Goal: Task Accomplishment & Management: Use online tool/utility

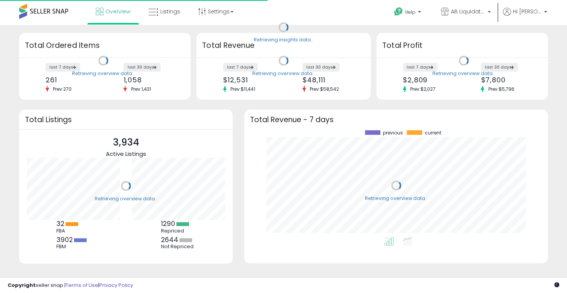
scroll to position [106, 288]
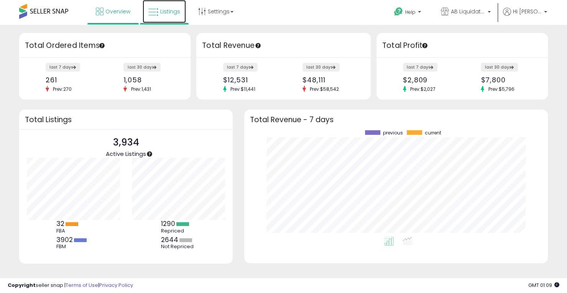
click at [156, 11] on icon at bounding box center [153, 12] width 10 height 10
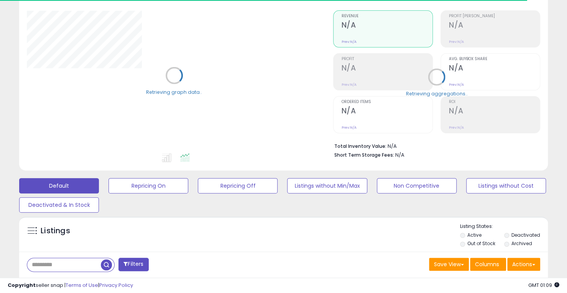
scroll to position [115, 0]
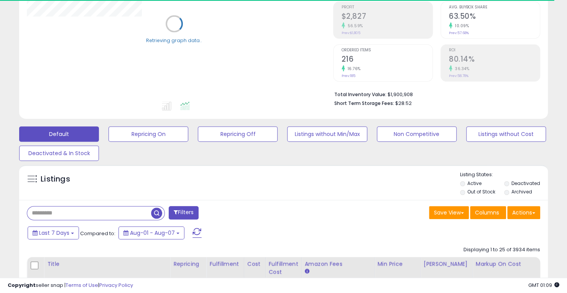
click at [92, 217] on input "text" at bounding box center [89, 212] width 124 height 13
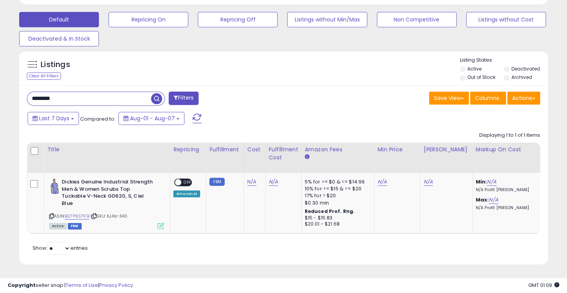
scroll to position [157, 306]
drag, startPoint x: 57, startPoint y: 98, endPoint x: 75, endPoint y: 98, distance: 18.0
click at [75, 98] on input "********" at bounding box center [89, 98] width 124 height 13
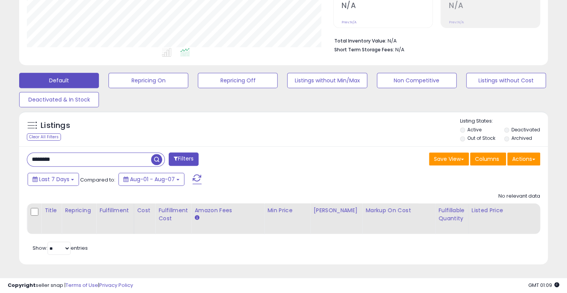
click at [56, 155] on input "********" at bounding box center [89, 159] width 124 height 13
type input "*****"
click at [157, 155] on span "button" at bounding box center [156, 159] width 11 height 11
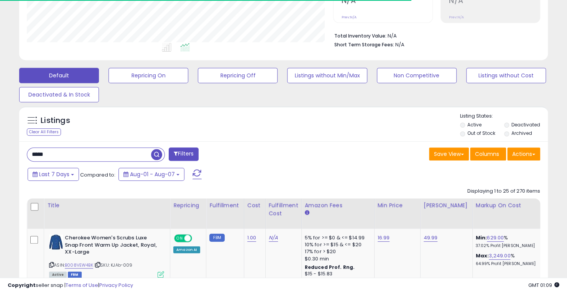
scroll to position [382922, 382773]
click at [529, 154] on button "Actions" at bounding box center [523, 153] width 33 height 13
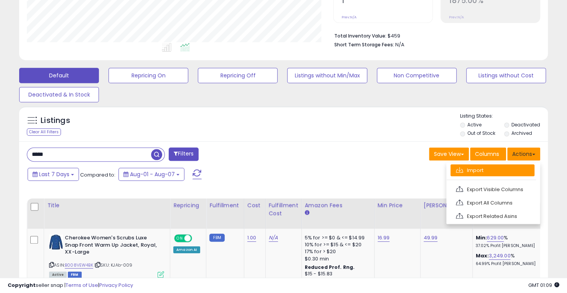
scroll to position [157, 306]
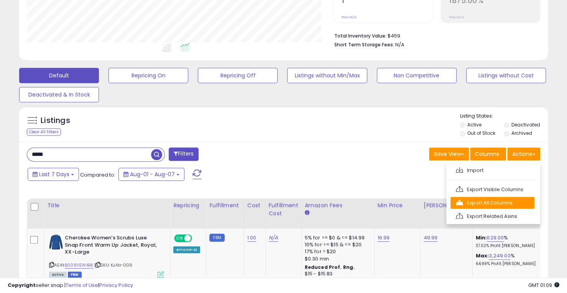
click at [478, 202] on link "Export All Columns" at bounding box center [492, 203] width 84 height 12
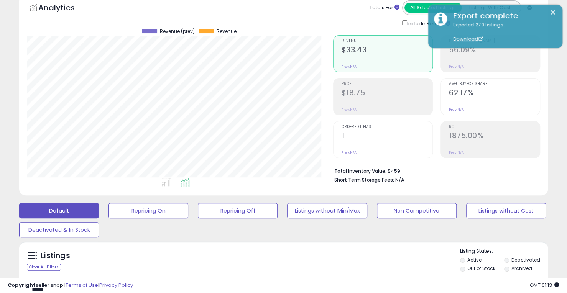
scroll to position [0, 0]
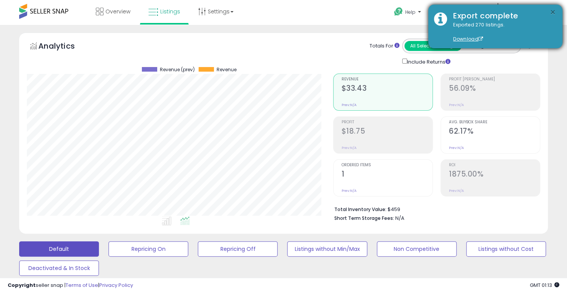
click at [551, 10] on button "×" at bounding box center [552, 13] width 6 height 10
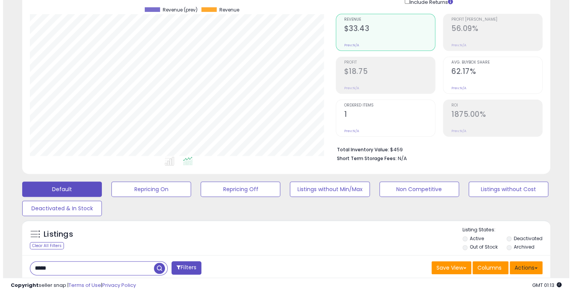
scroll to position [115, 0]
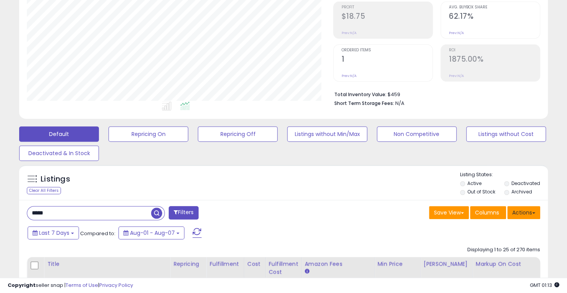
click at [530, 211] on button "Actions" at bounding box center [523, 212] width 33 height 13
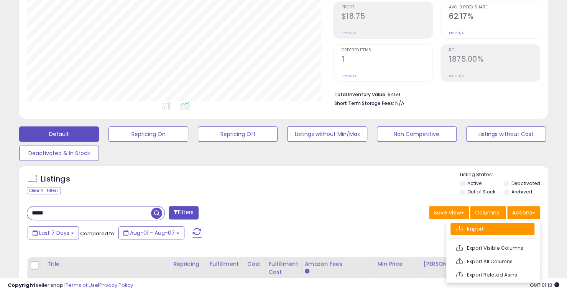
click at [490, 229] on link "Import" at bounding box center [492, 229] width 84 height 12
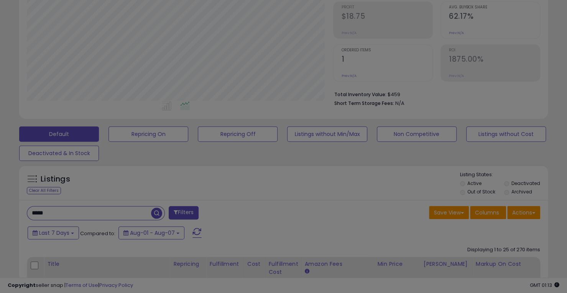
scroll to position [157, 309]
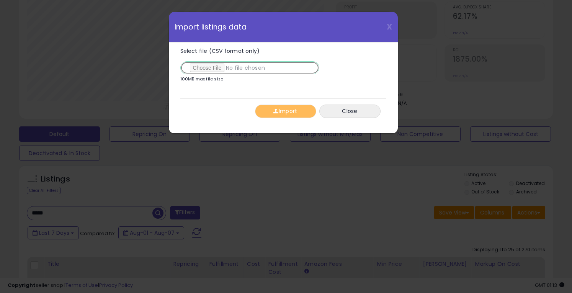
click at [216, 71] on input "Select file (CSV format only)" at bounding box center [249, 67] width 139 height 13
type input "**********"
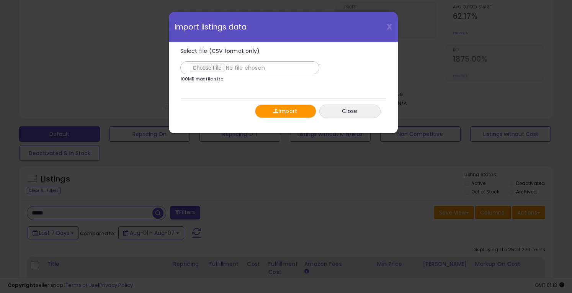
click at [286, 113] on button "Import" at bounding box center [285, 111] width 61 height 13
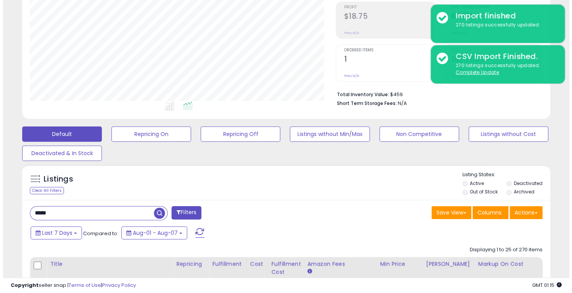
scroll to position [0, 0]
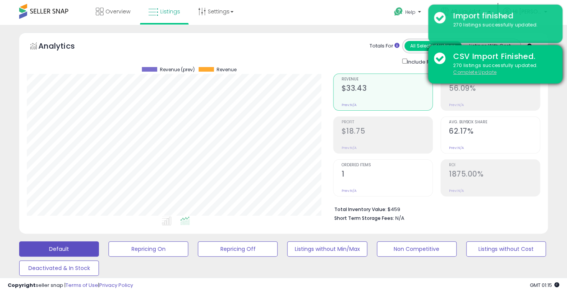
click at [475, 72] on u "Complete Update" at bounding box center [474, 72] width 43 height 7
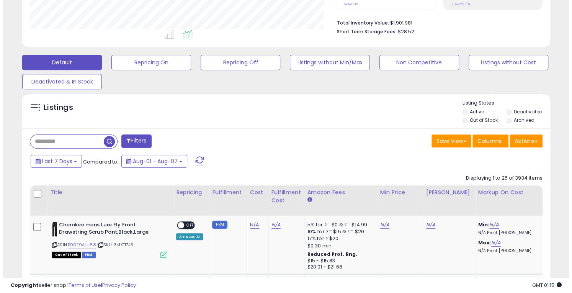
scroll to position [192, 0]
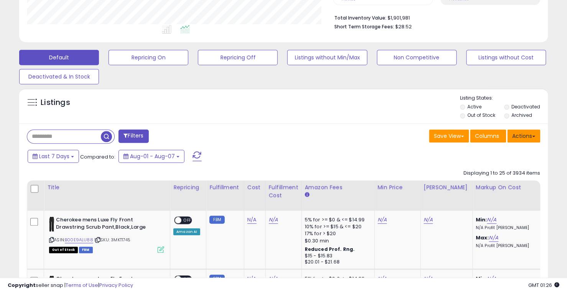
click at [525, 137] on button "Actions" at bounding box center [523, 135] width 33 height 13
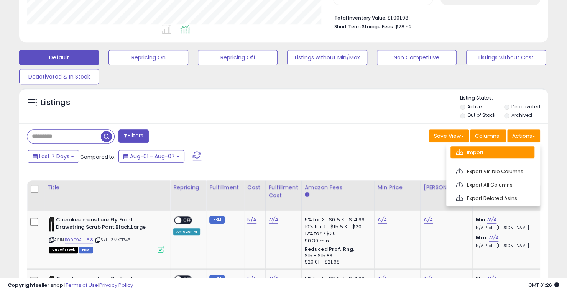
click at [491, 156] on link "Import" at bounding box center [492, 152] width 84 height 12
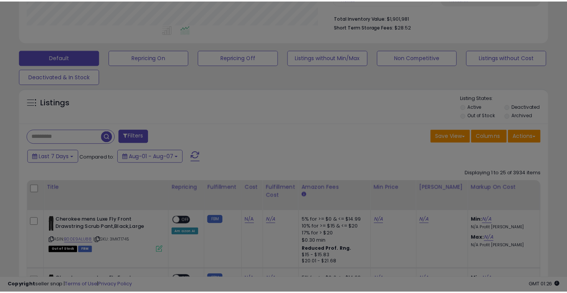
scroll to position [157, 309]
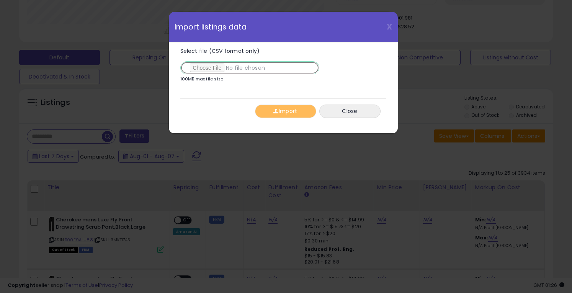
click at [198, 70] on input "Select file (CSV format only)" at bounding box center [249, 67] width 139 height 13
click at [388, 29] on span "X" at bounding box center [389, 26] width 5 height 11
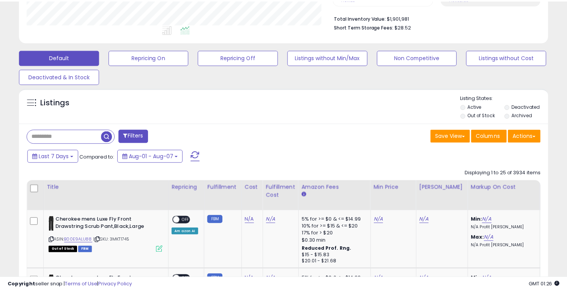
scroll to position [382922, 382773]
